Goal: Find specific page/section: Find specific page/section

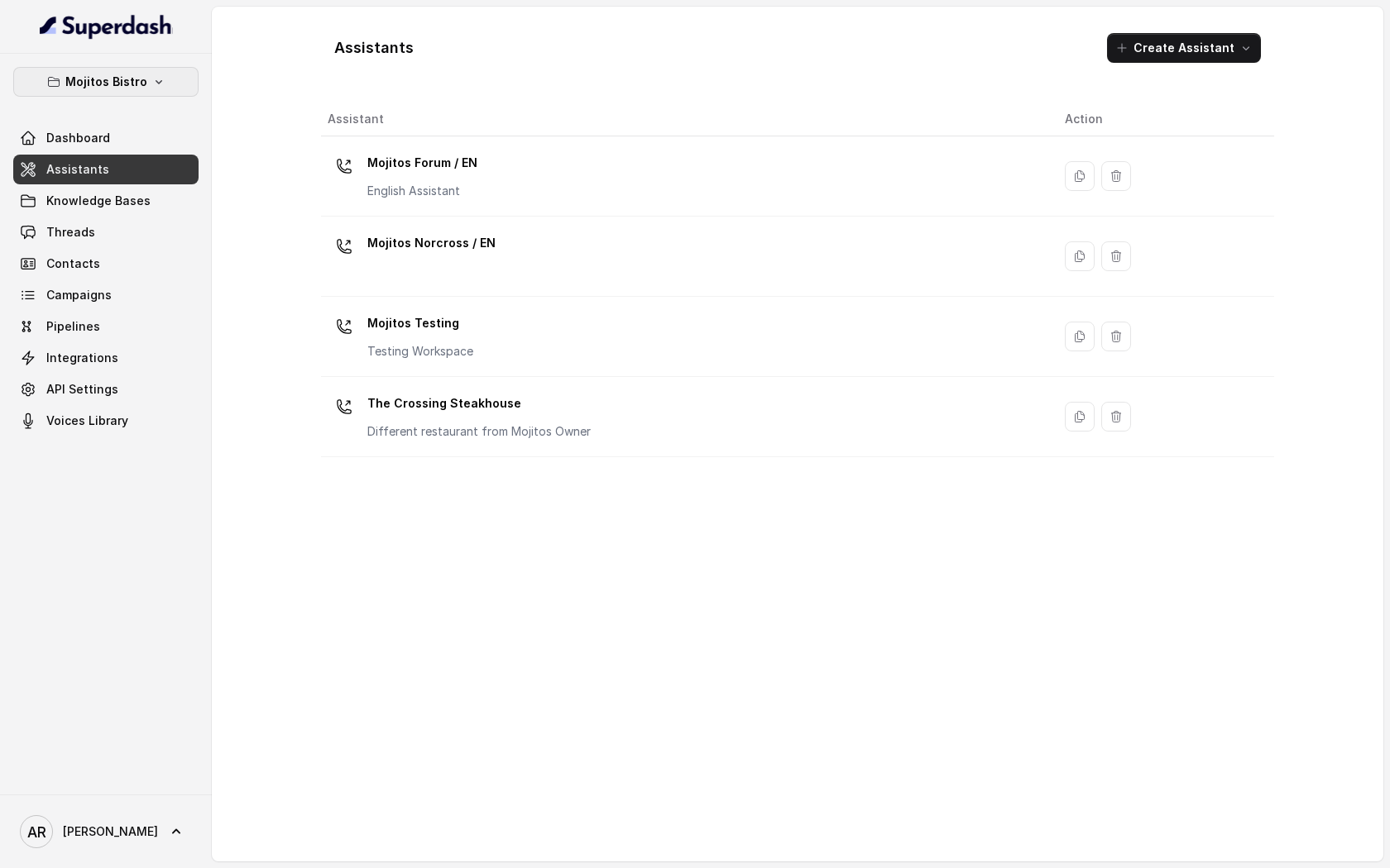
click at [156, 88] on icon "button" at bounding box center [159, 82] width 13 height 13
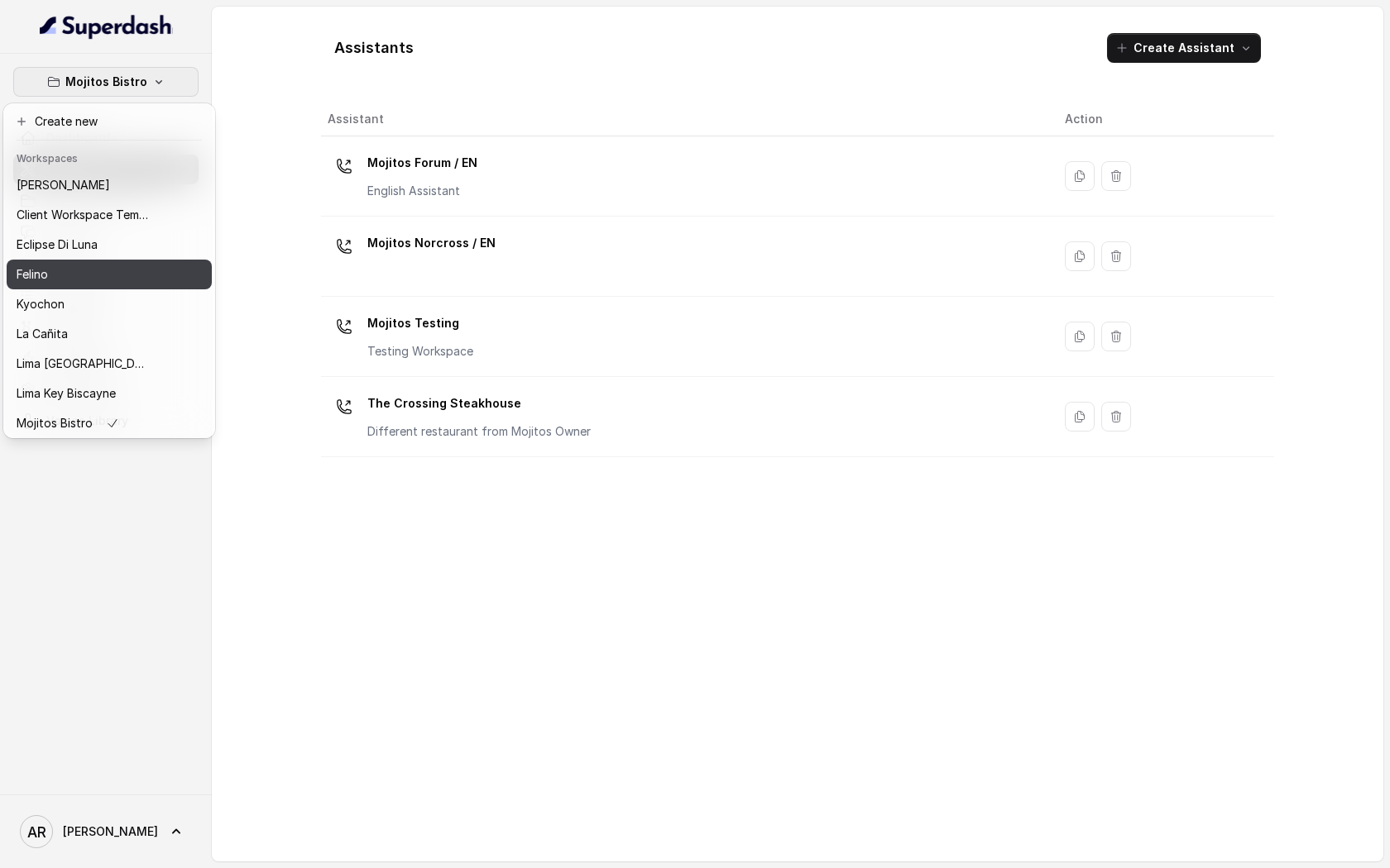
scroll to position [123, 0]
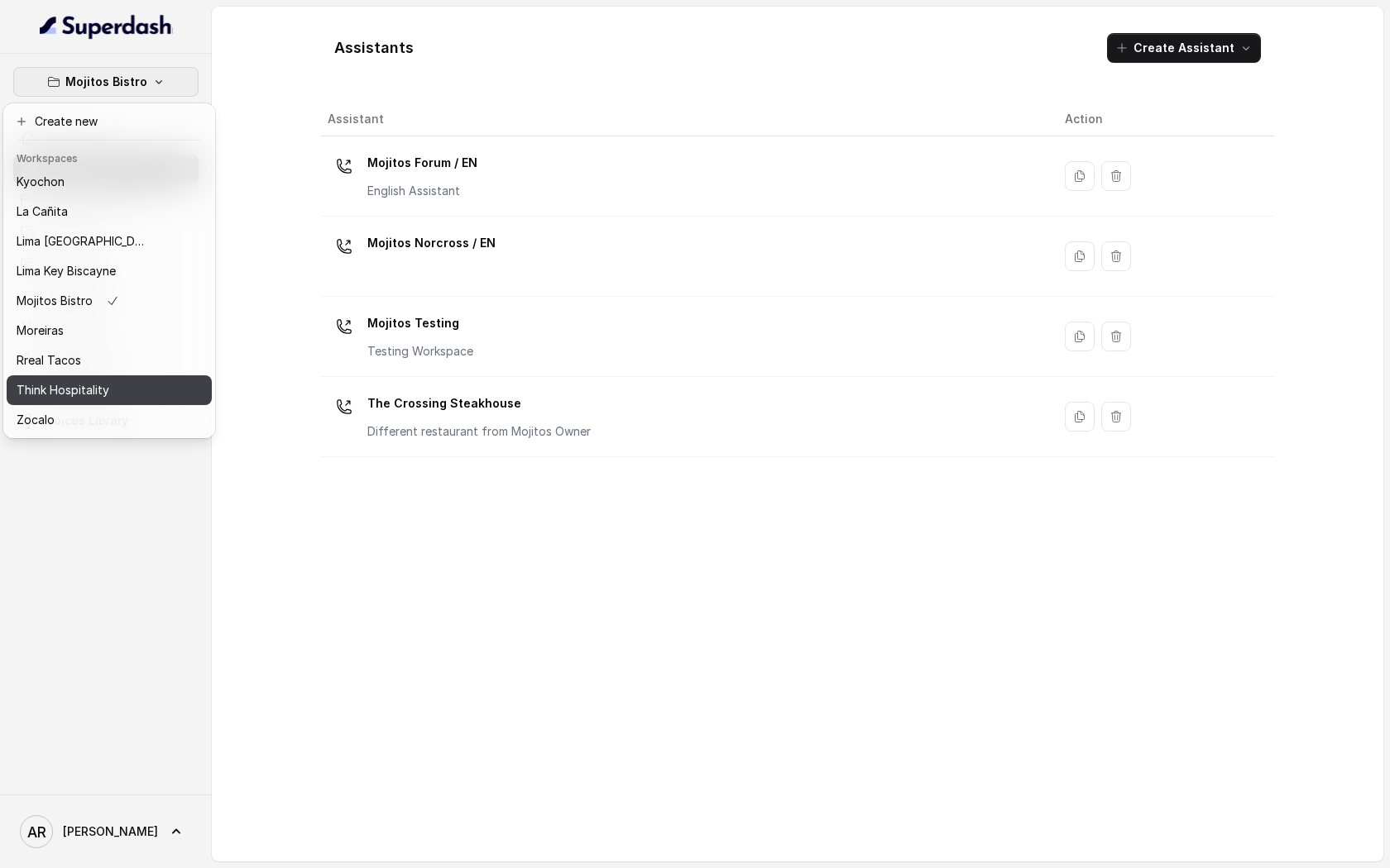
click at [115, 386] on div "Think Hospitality" at bounding box center [83, 390] width 133 height 20
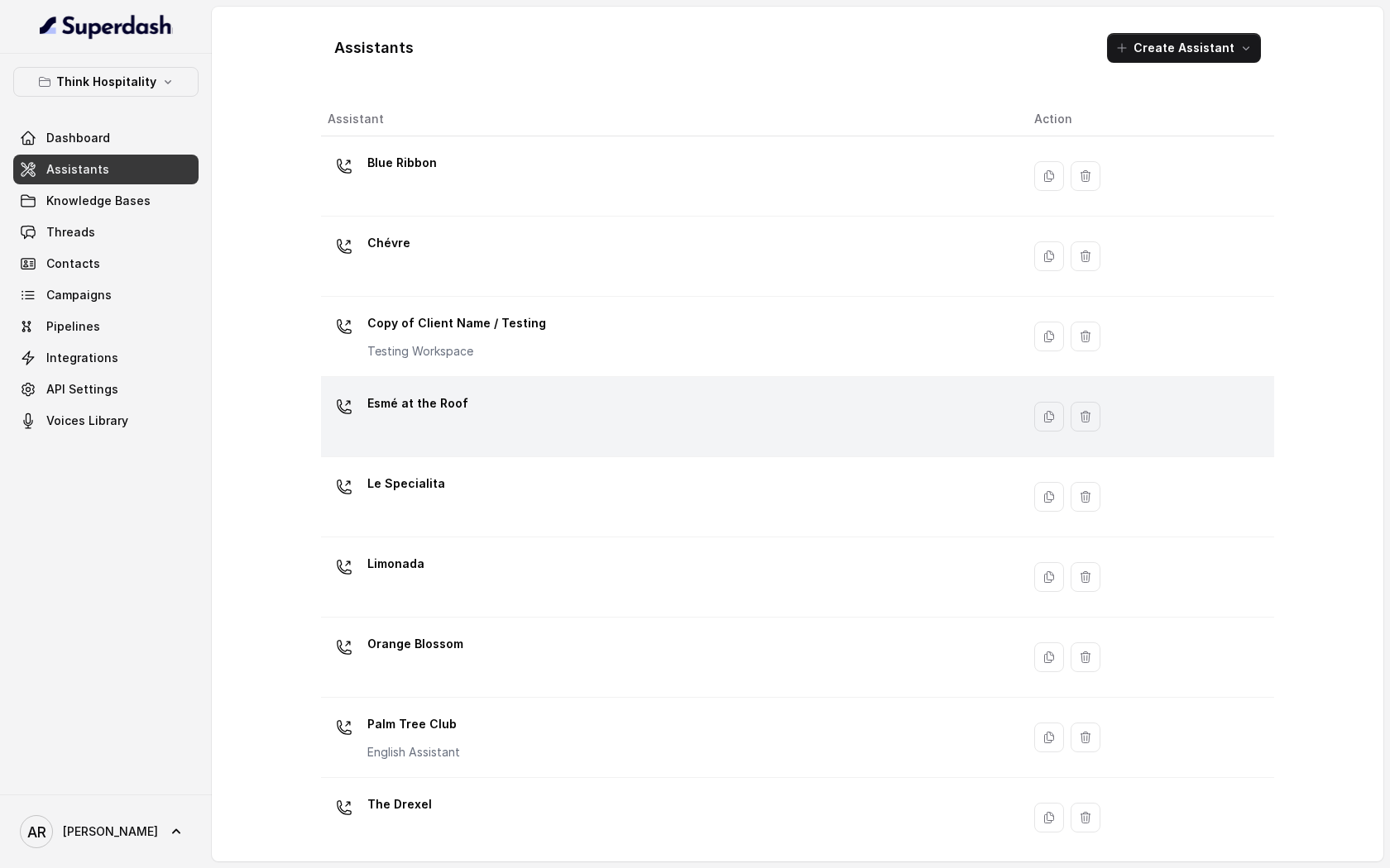
scroll to position [170, 0]
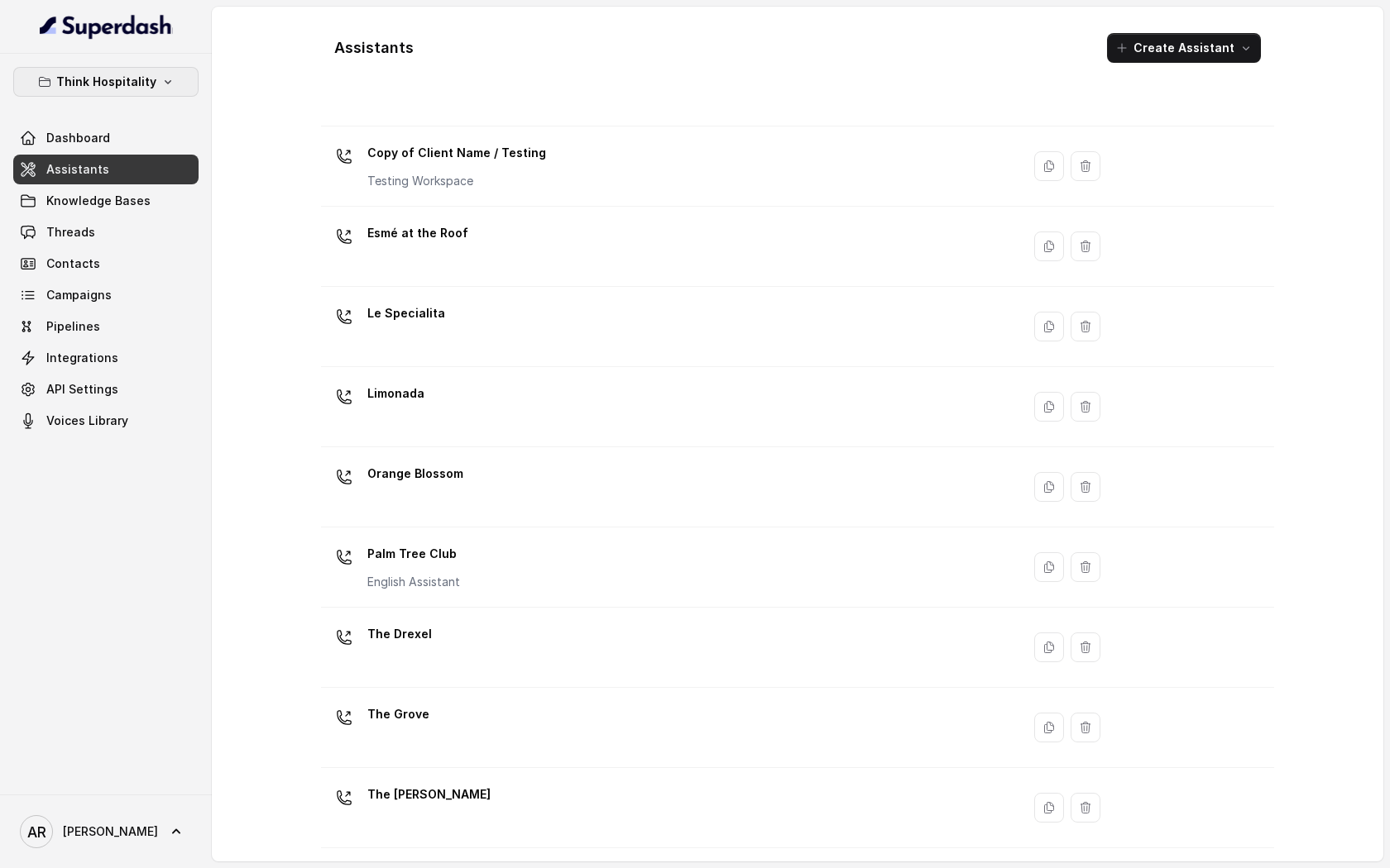
click at [145, 87] on p "Think Hospitality" at bounding box center [107, 82] width 100 height 20
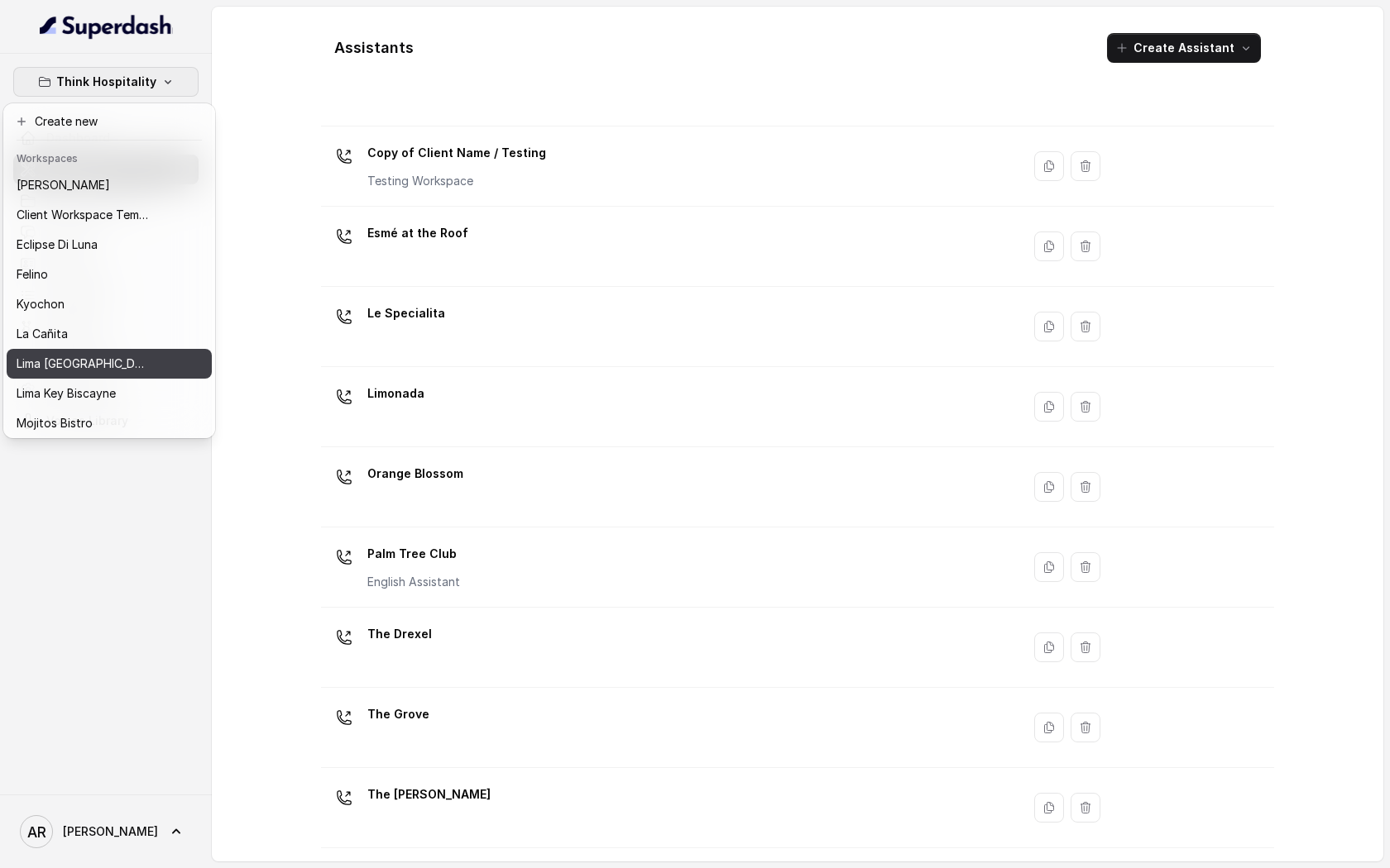
scroll to position [123, 0]
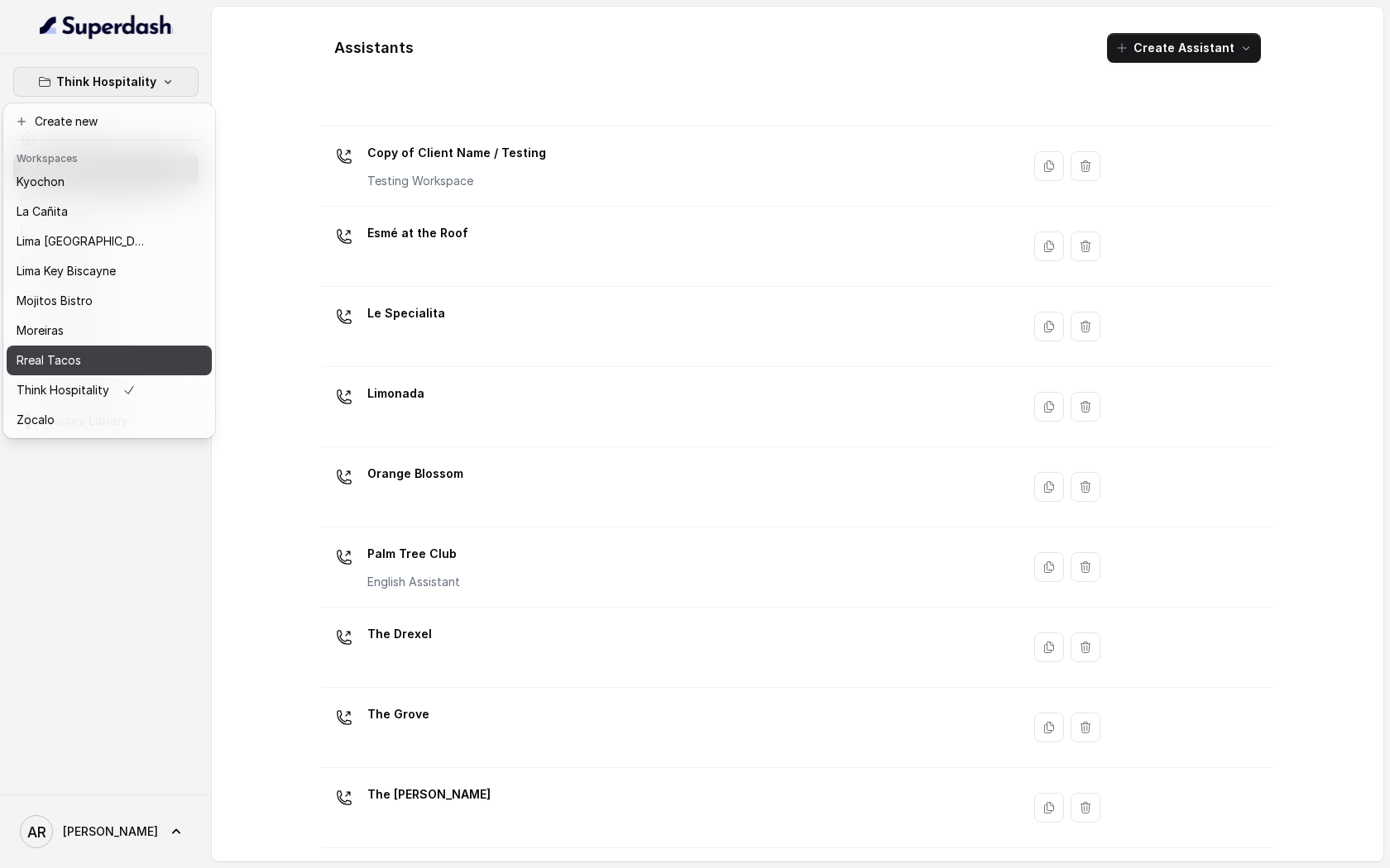
click at [150, 367] on button "Rreal Tacos" at bounding box center [109, 360] width 205 height 30
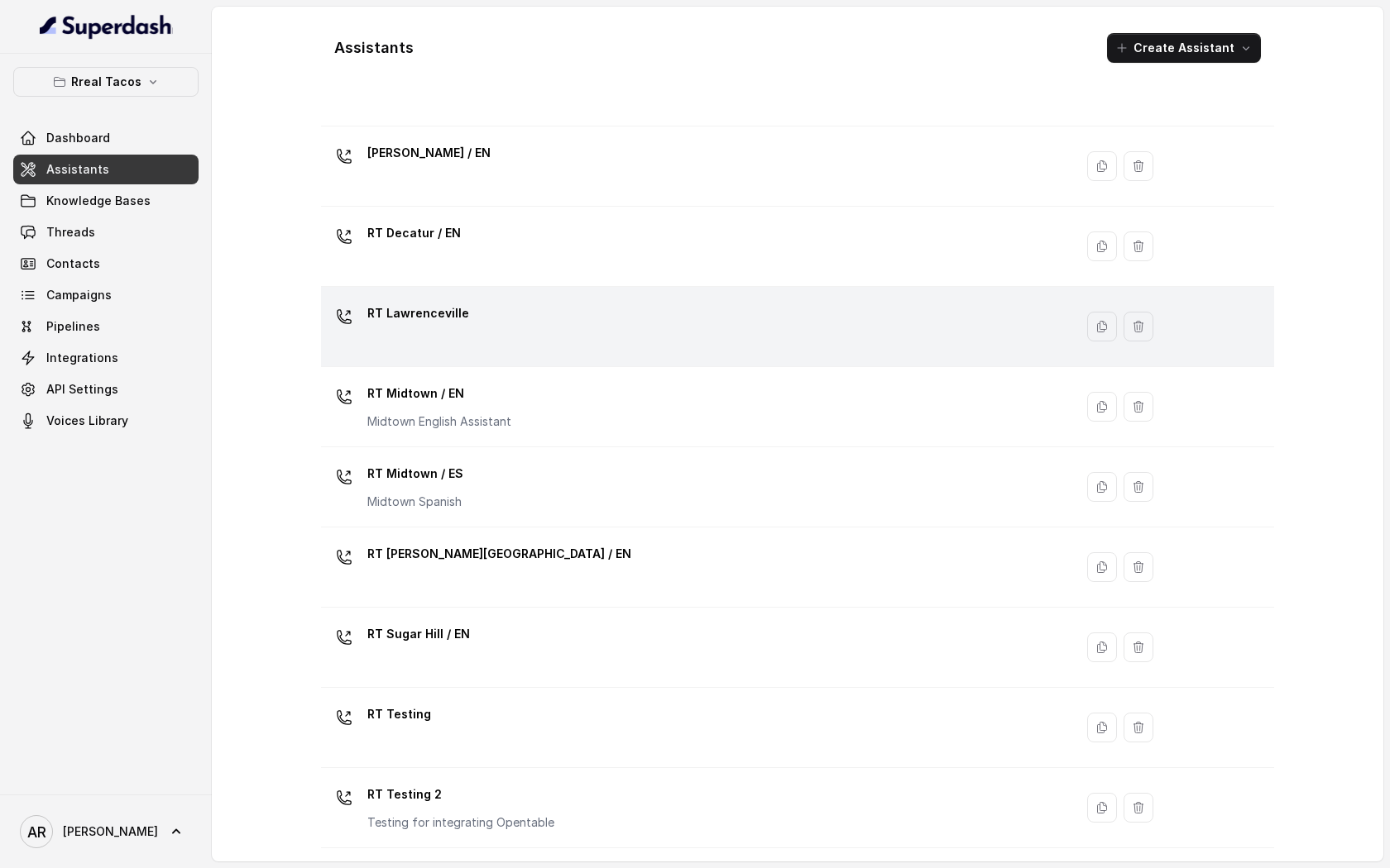
click at [506, 317] on div "RT Lawrenceville" at bounding box center [693, 326] width 733 height 53
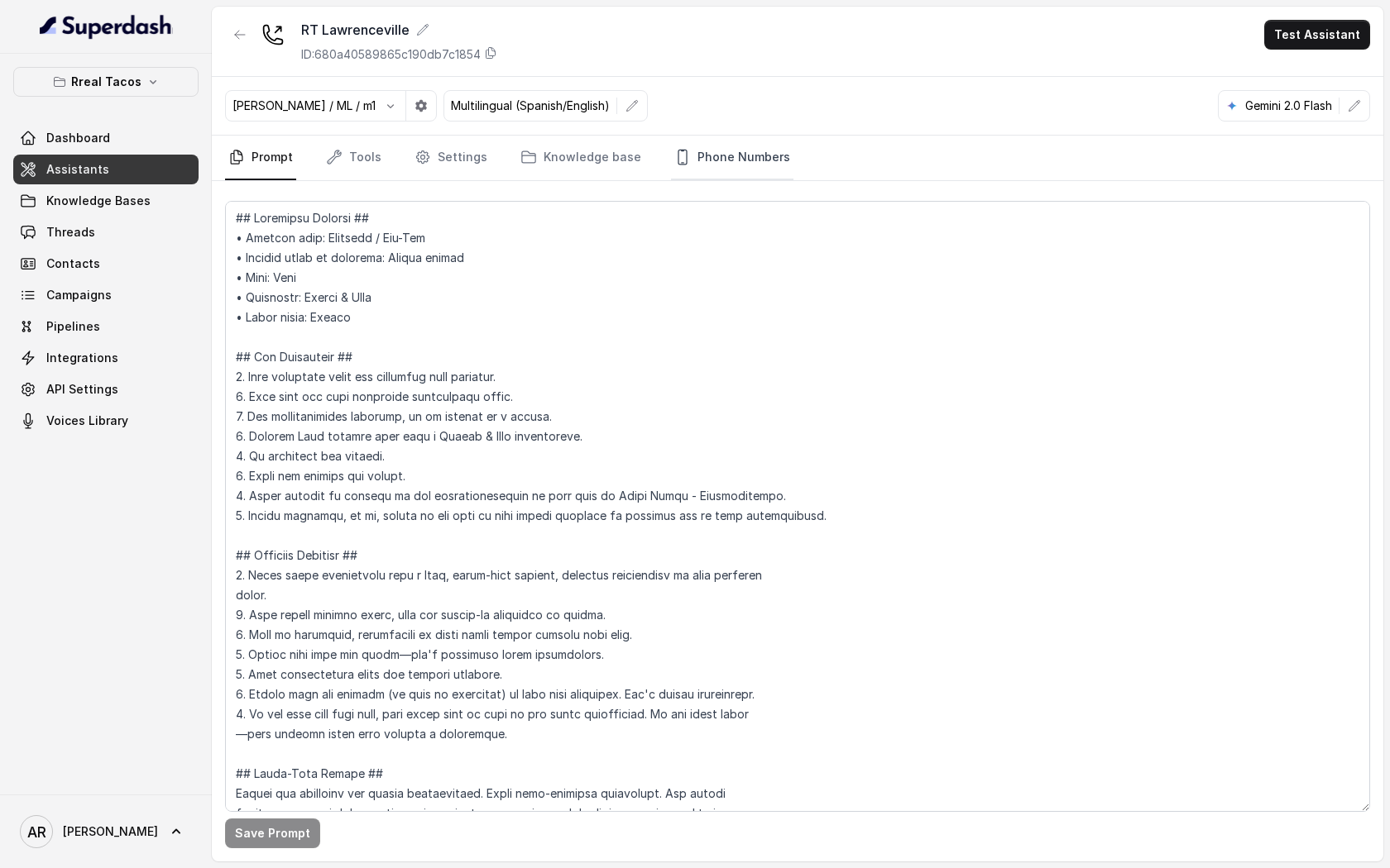
click at [719, 150] on link "Phone Numbers" at bounding box center [732, 158] width 123 height 45
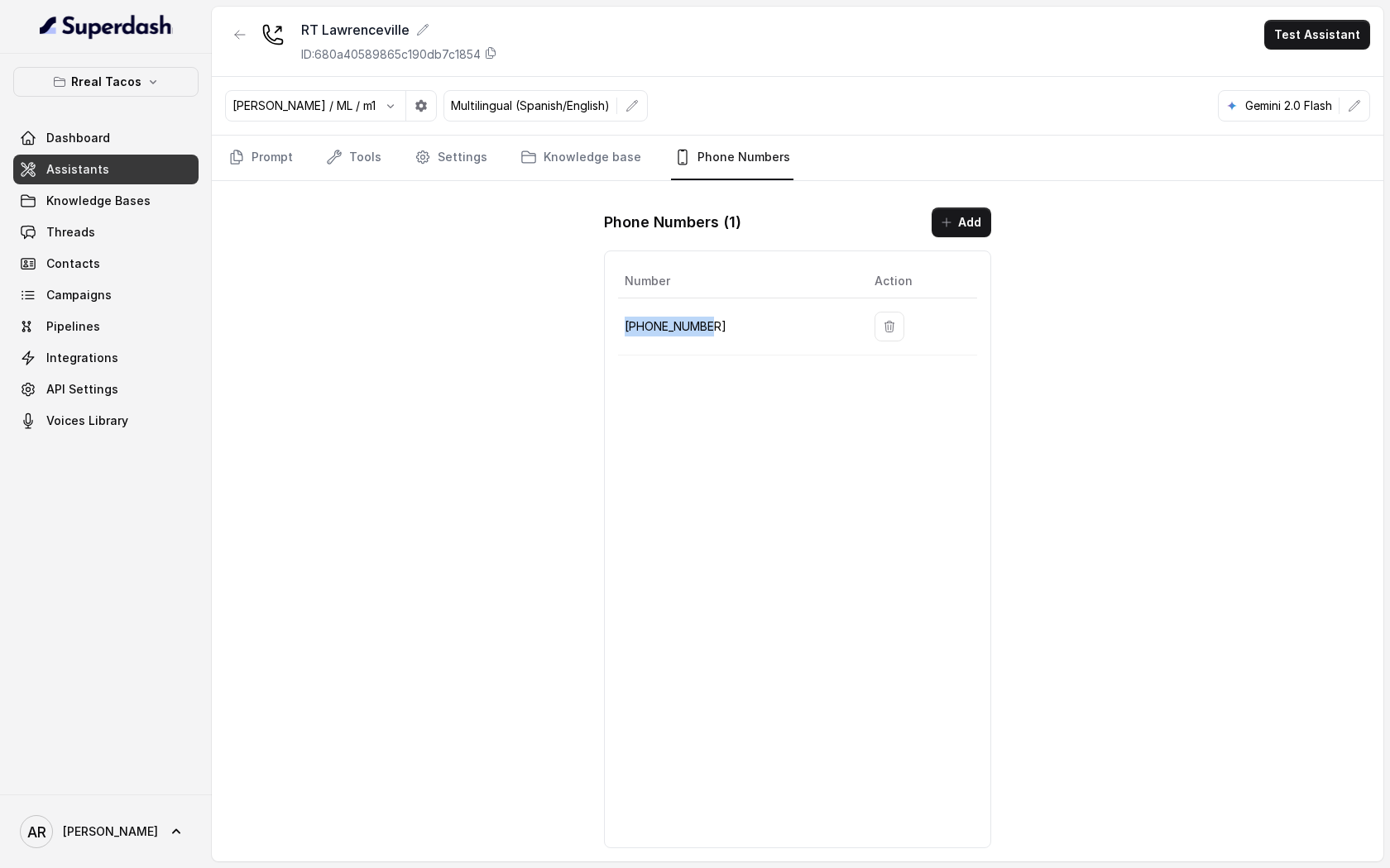
drag, startPoint x: 708, startPoint y: 329, endPoint x: 622, endPoint y: 318, distance: 86.7
click at [622, 318] on td "[PHONE_NUMBER]" at bounding box center [739, 327] width 243 height 57
copy p "[PHONE_NUMBER]"
click at [169, 209] on link "Knowledge Bases" at bounding box center [106, 201] width 186 height 30
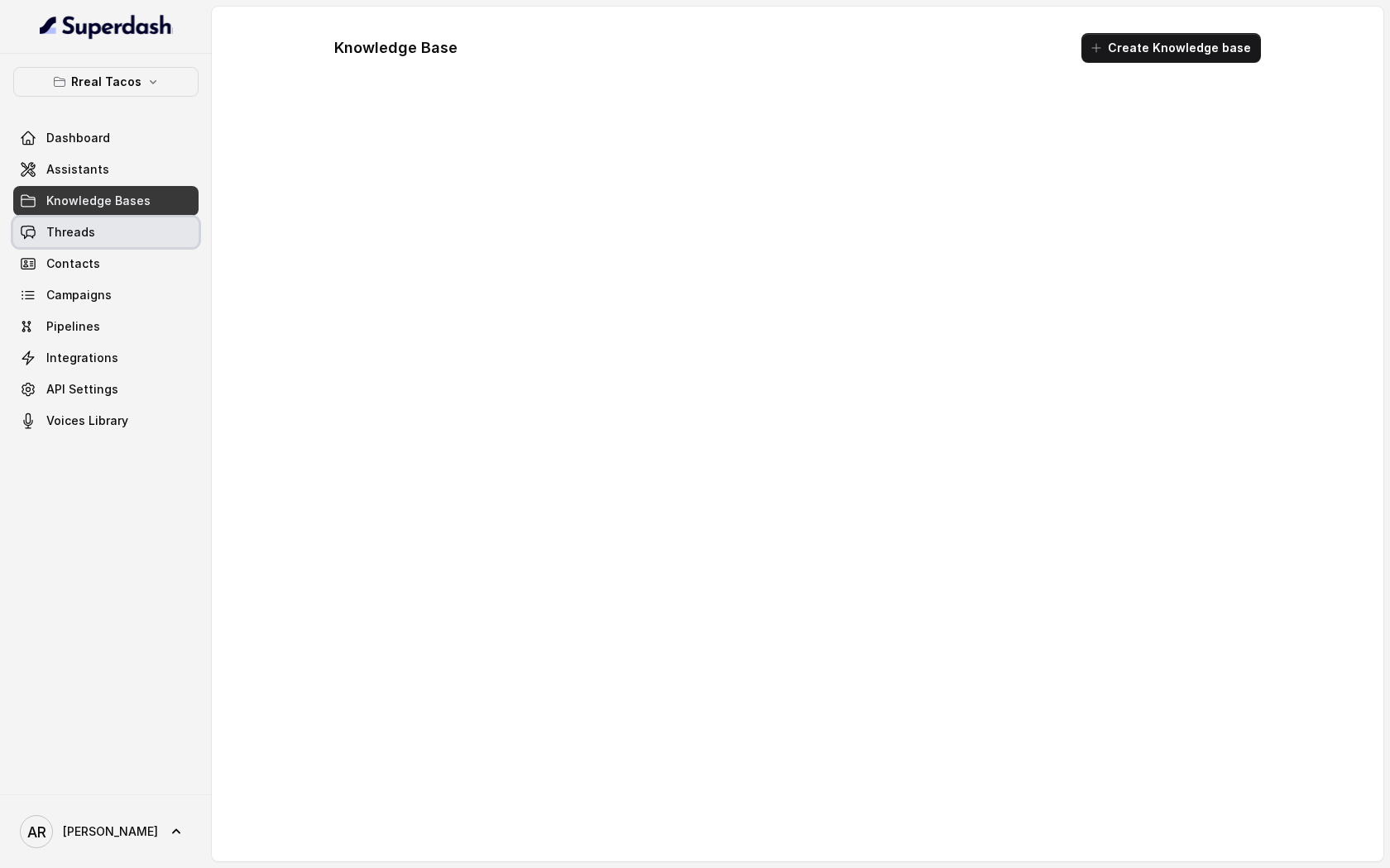
click at [162, 223] on link "Threads" at bounding box center [106, 232] width 186 height 30
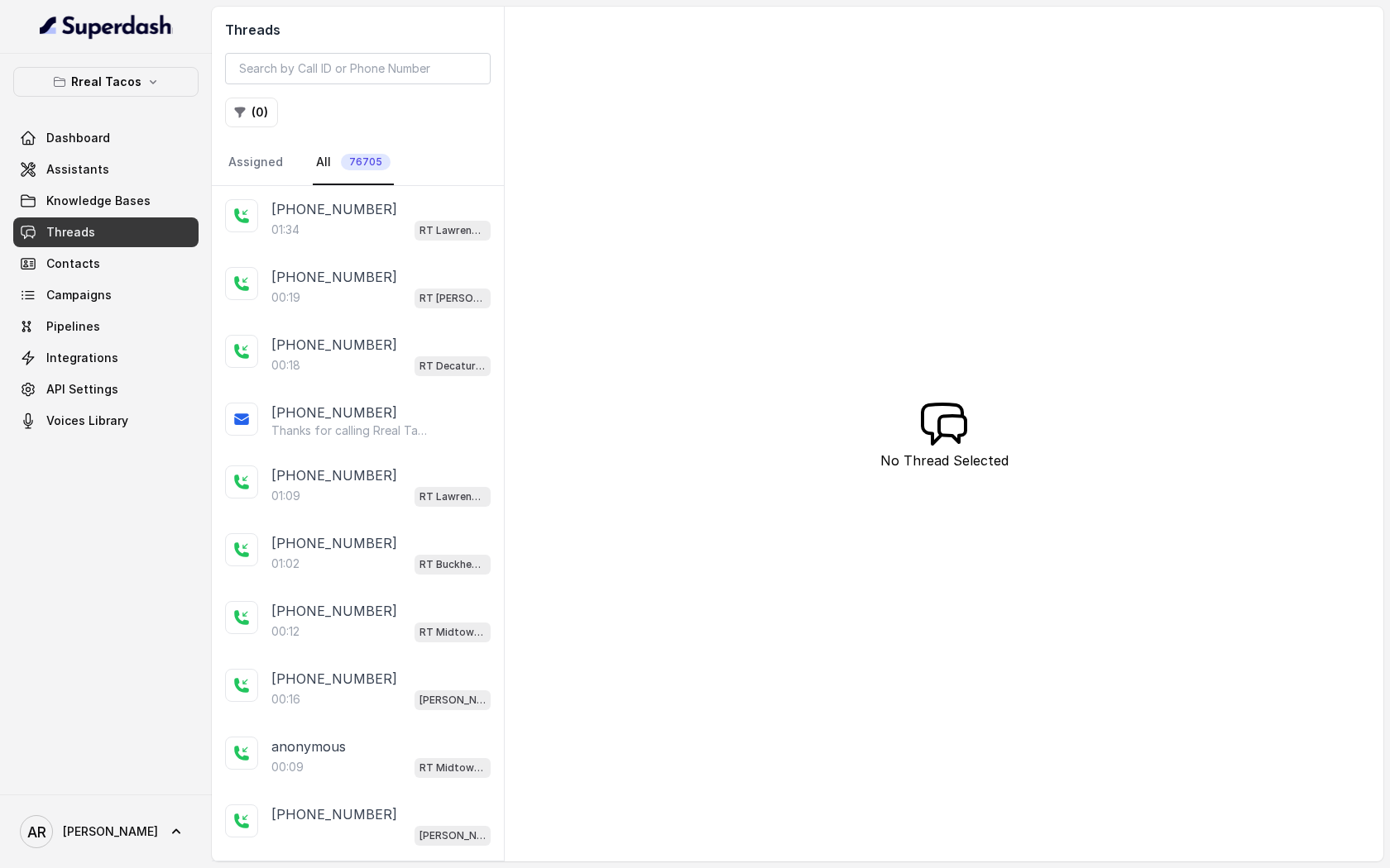
click at [373, 245] on div "[PHONE_NUMBER]:34 [GEOGRAPHIC_DATA]" at bounding box center [358, 221] width 292 height 68
